Goal: Find specific page/section: Find specific page/section

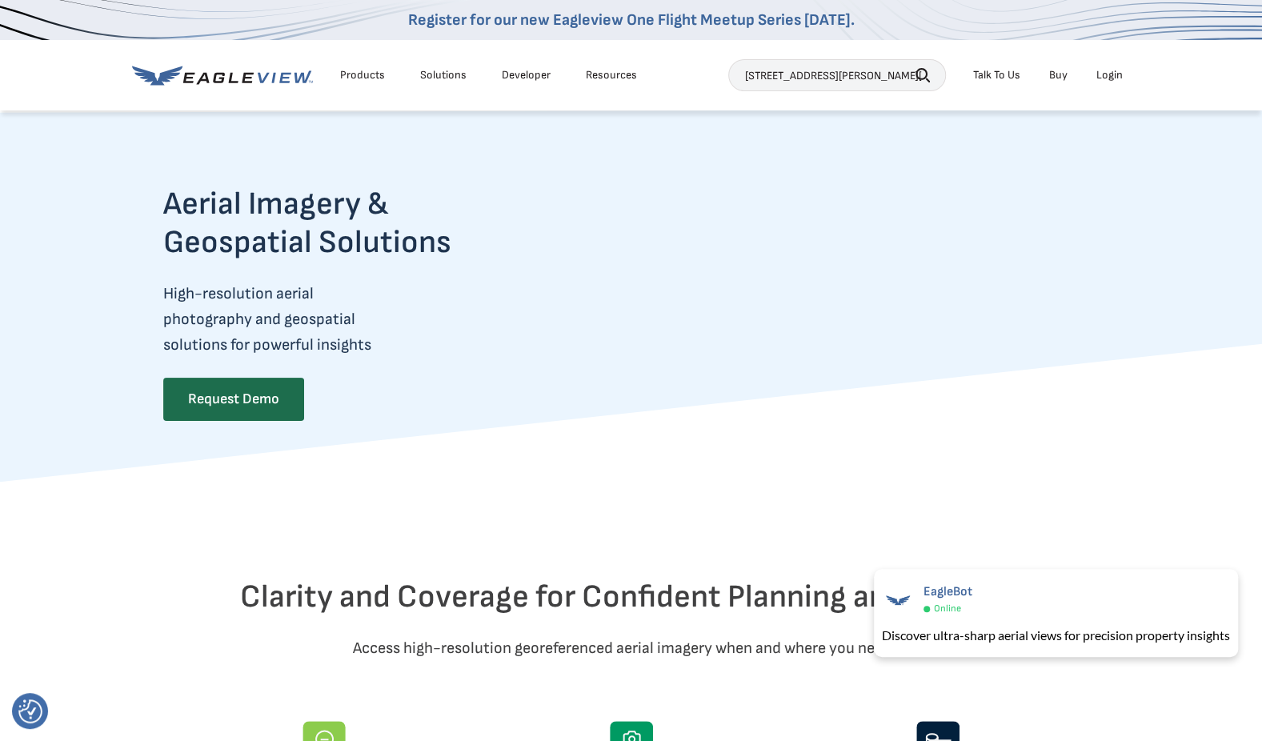
click at [919, 72] on icon "button" at bounding box center [922, 75] width 14 height 14
click at [927, 72] on icon "button" at bounding box center [922, 75] width 14 height 14
click at [774, 82] on input "26702 north griffin rd prosser wa 99350" at bounding box center [837, 75] width 218 height 32
click at [800, 78] on input "26702 north griffin rd prosser wa 99350" at bounding box center [837, 75] width 218 height 32
click at [922, 69] on icon "button" at bounding box center [921, 74] width 12 height 12
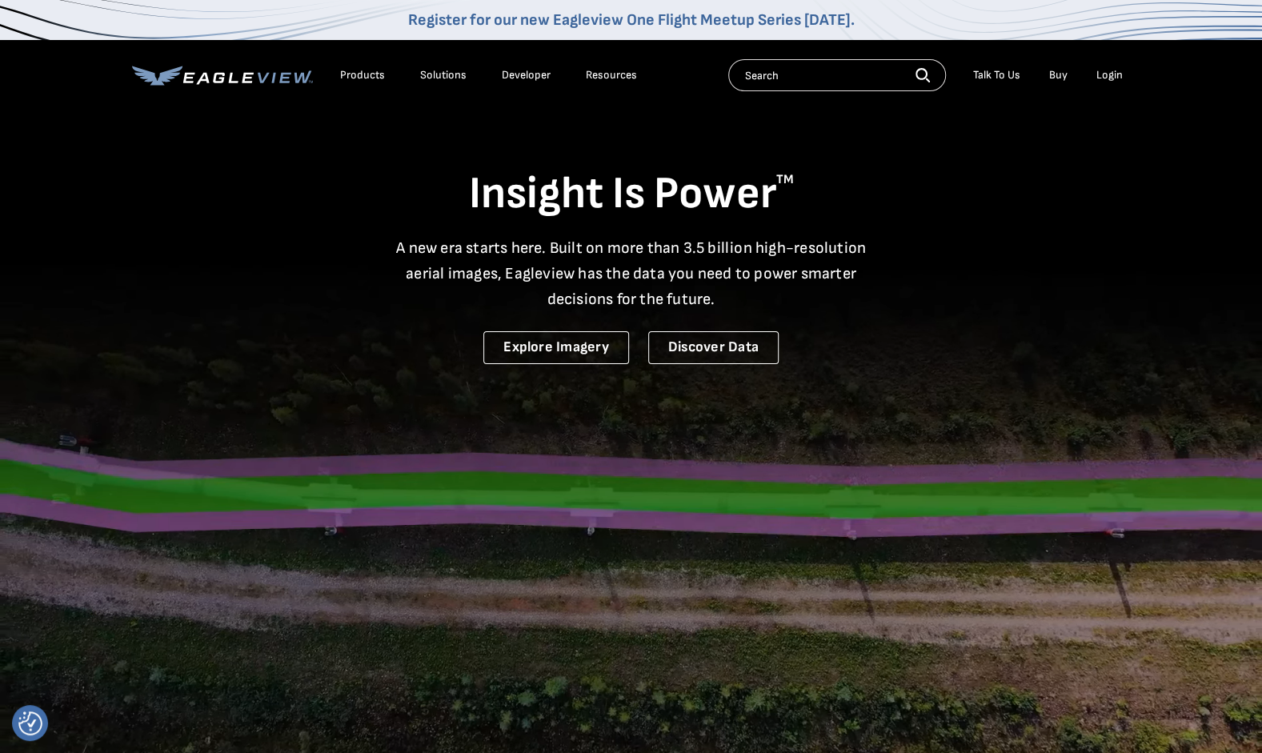
click at [777, 79] on input "text" at bounding box center [837, 75] width 218 height 32
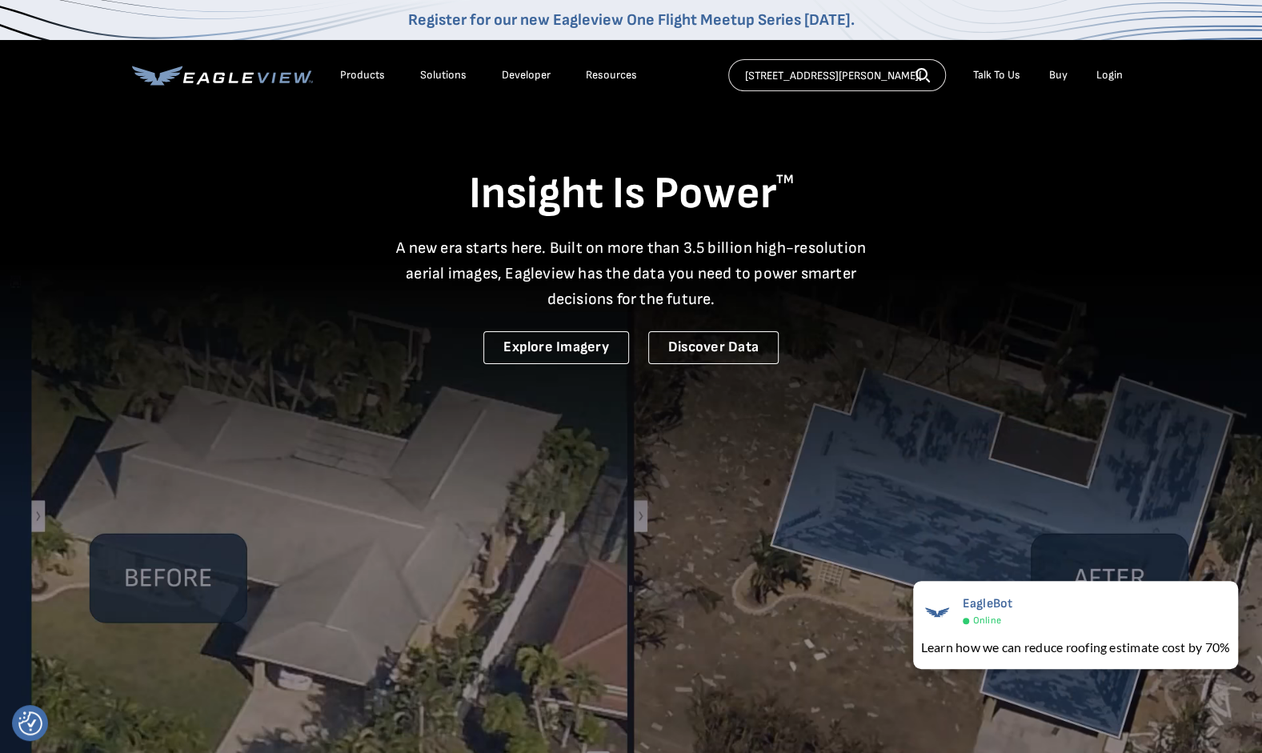
type input "[STREET_ADDRESS][PERSON_NAME][PERSON_NAME]"
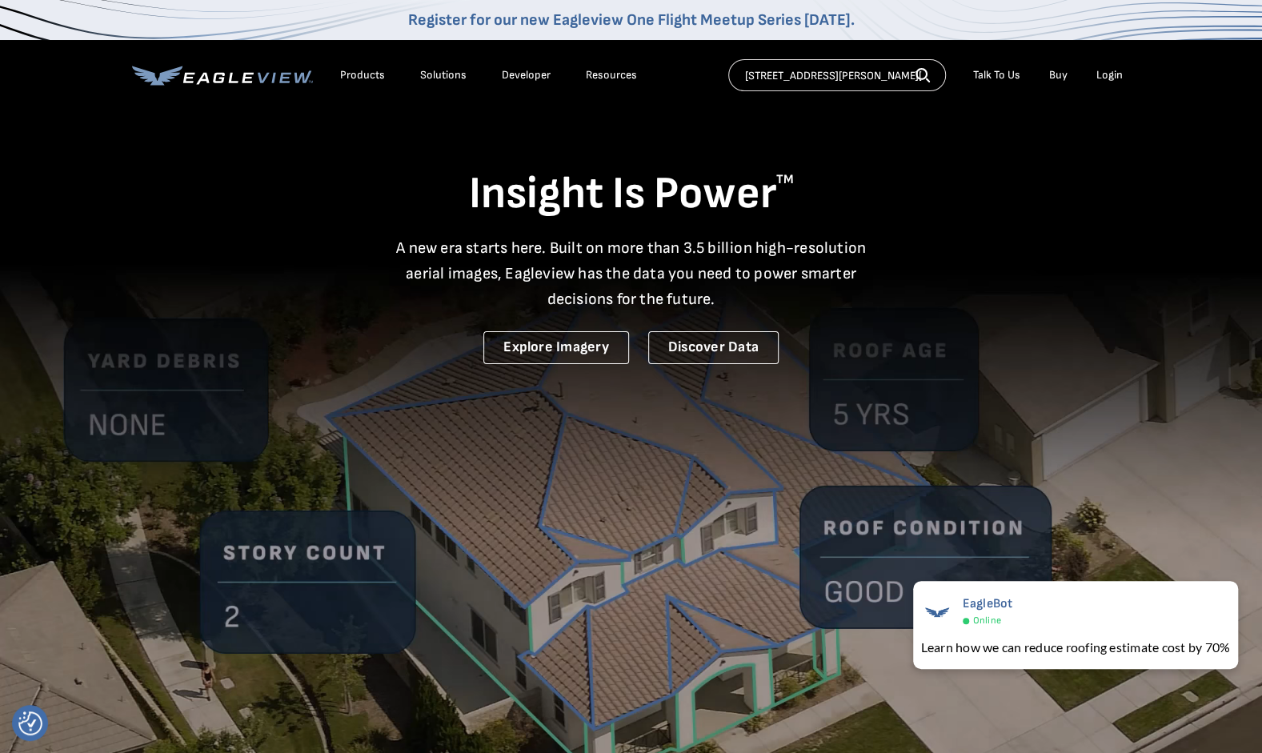
click at [923, 75] on icon "button" at bounding box center [922, 75] width 14 height 14
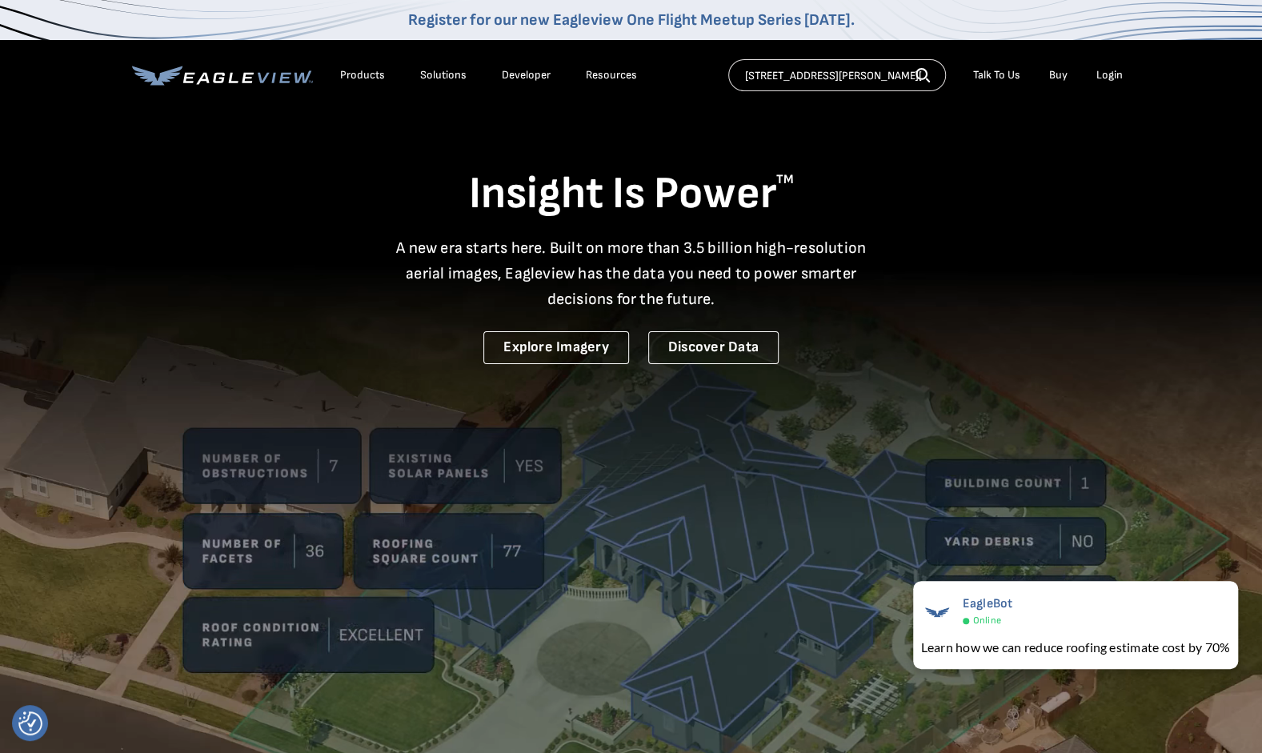
click at [925, 69] on icon "button" at bounding box center [921, 74] width 12 height 12
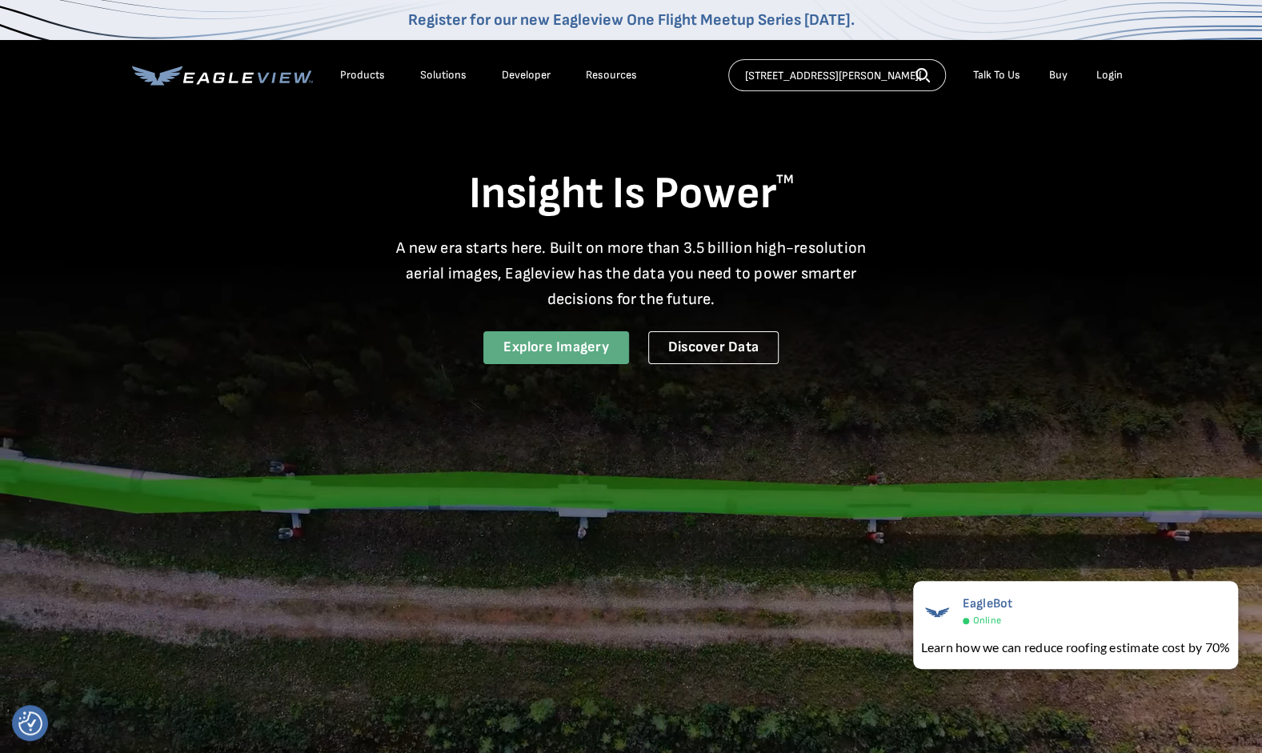
click at [573, 346] on link "Explore Imagery" at bounding box center [556, 347] width 146 height 33
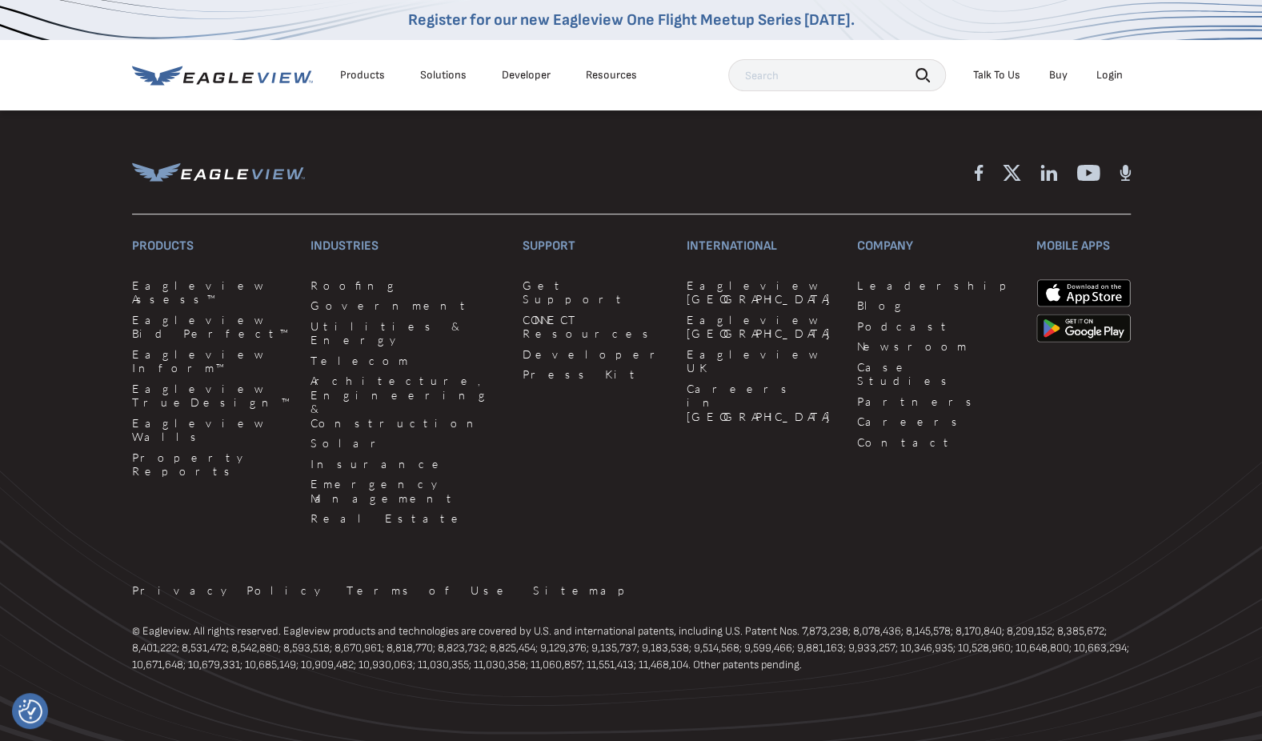
scroll to position [4154, 0]
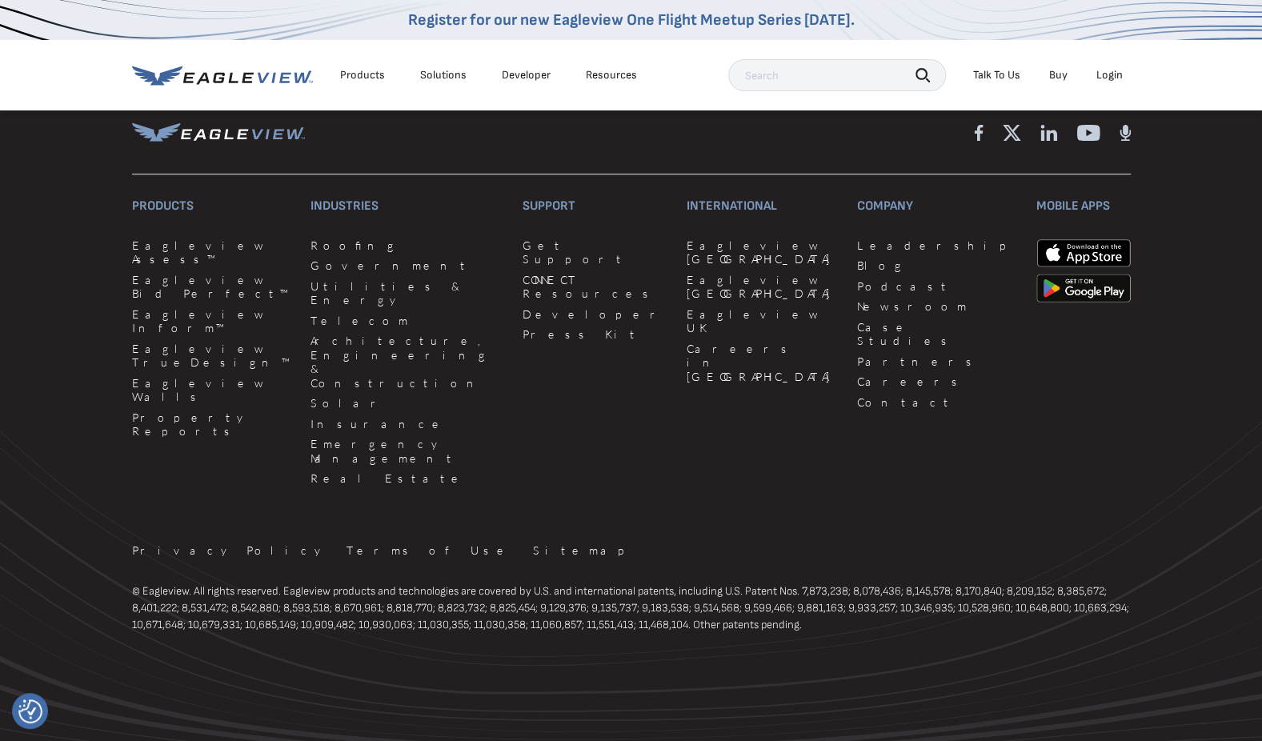
click at [1105, 69] on div "Login" at bounding box center [1109, 75] width 26 height 14
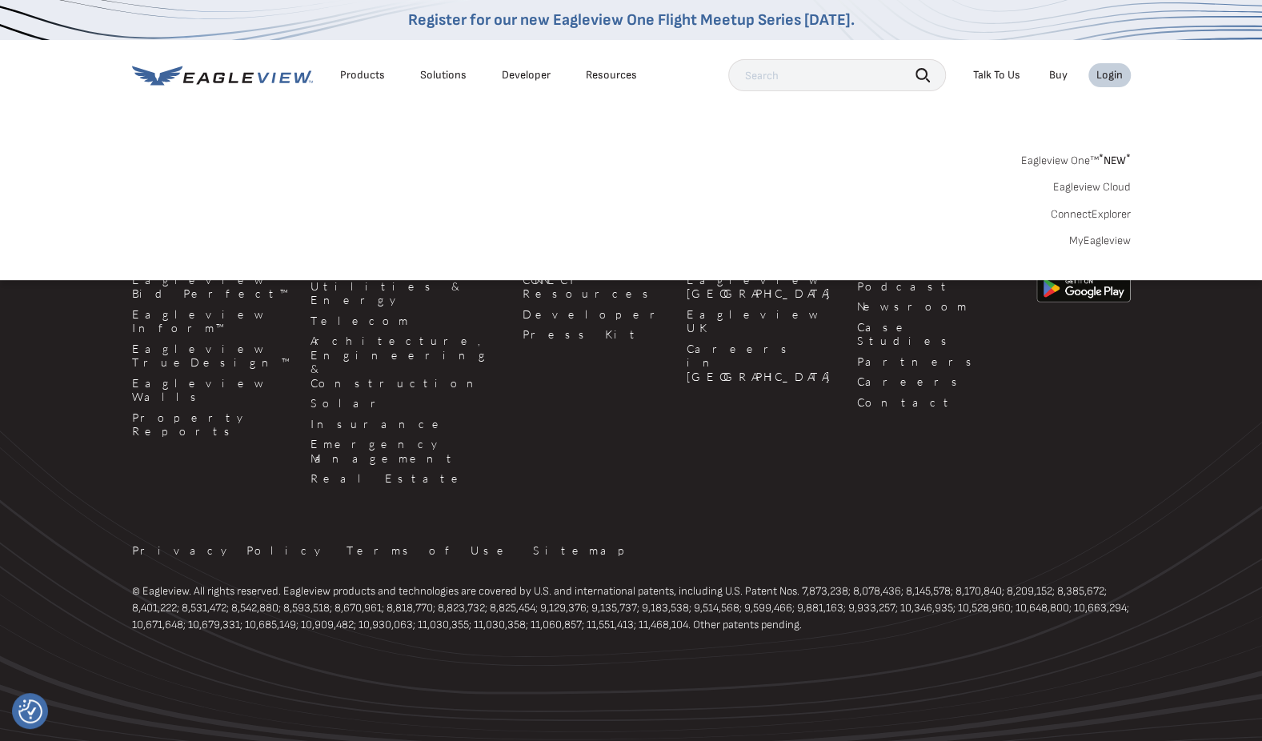
click at [1107, 77] on div "Login" at bounding box center [1109, 75] width 26 height 14
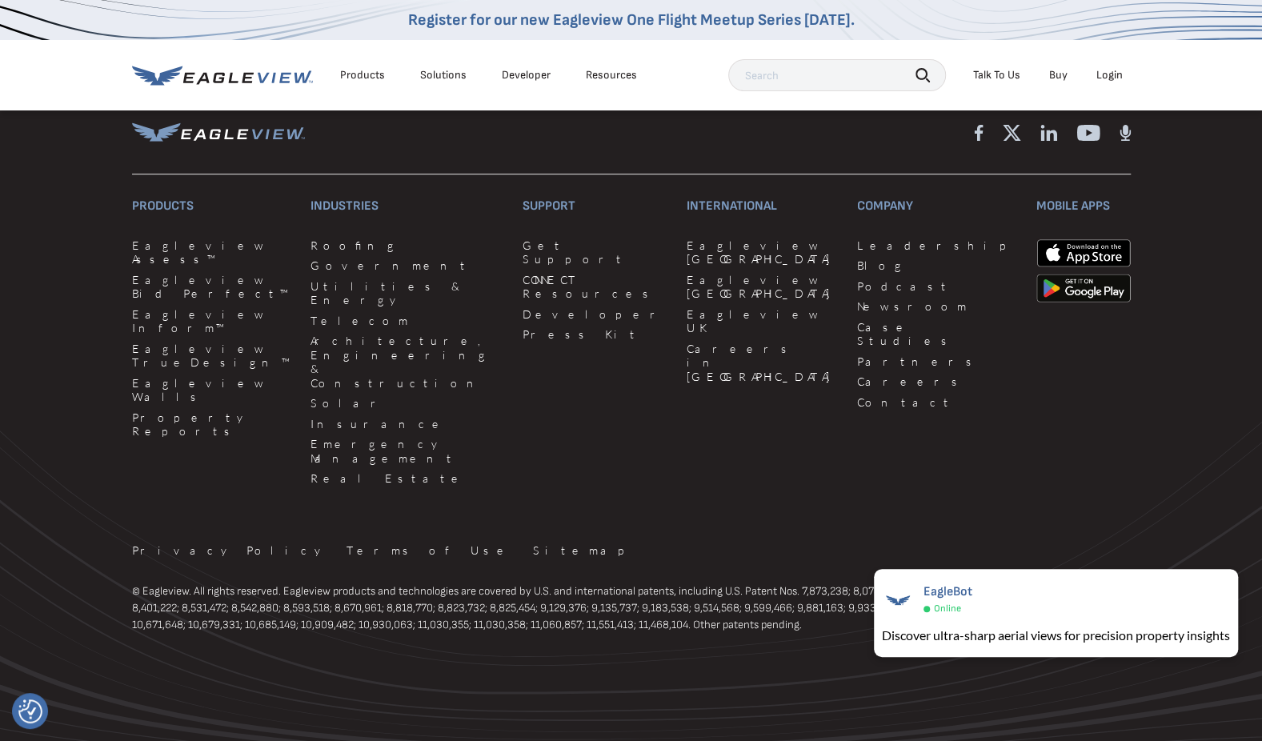
click at [1107, 77] on div "Login" at bounding box center [1109, 75] width 26 height 14
